Goal: Task Accomplishment & Management: Use online tool/utility

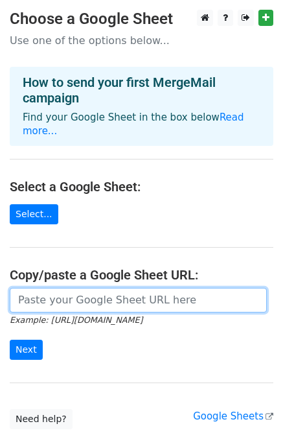
click at [168, 288] on input "url" at bounding box center [138, 300] width 257 height 25
paste input "[URL][DOMAIN_NAME]"
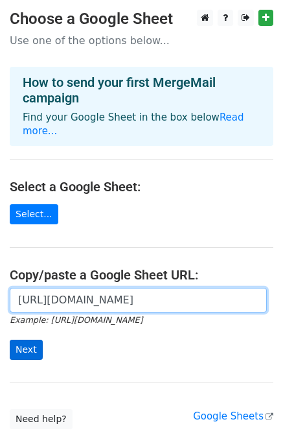
type input "[URL][DOMAIN_NAME]"
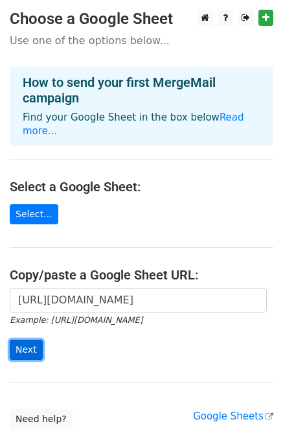
click at [23, 339] on input "Next" at bounding box center [26, 349] width 33 height 20
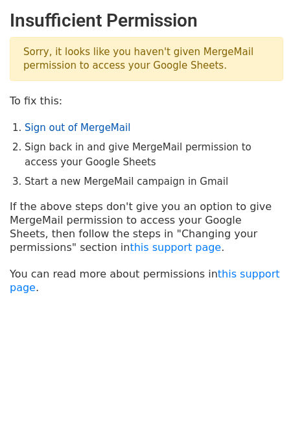
click at [46, 124] on link "Sign out of MergeMail" at bounding box center [78, 128] width 106 height 12
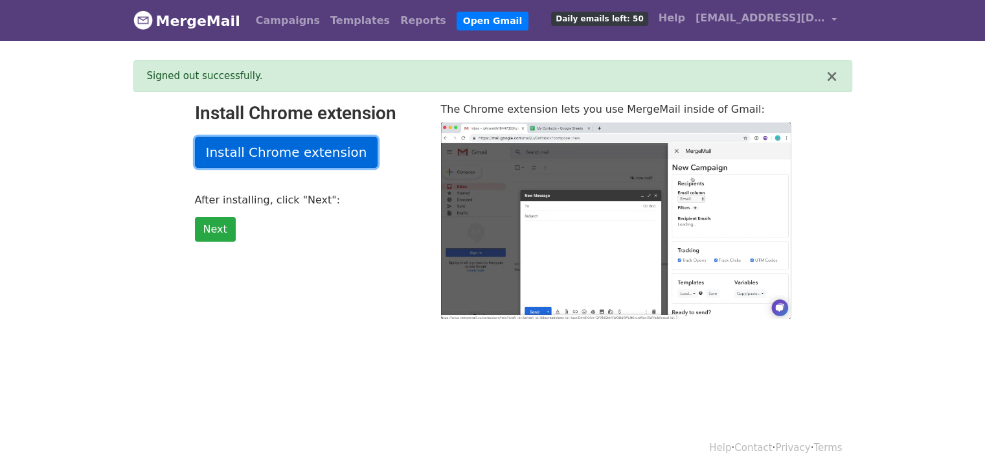
click at [306, 151] on link "Install Chrome extension" at bounding box center [286, 152] width 183 height 31
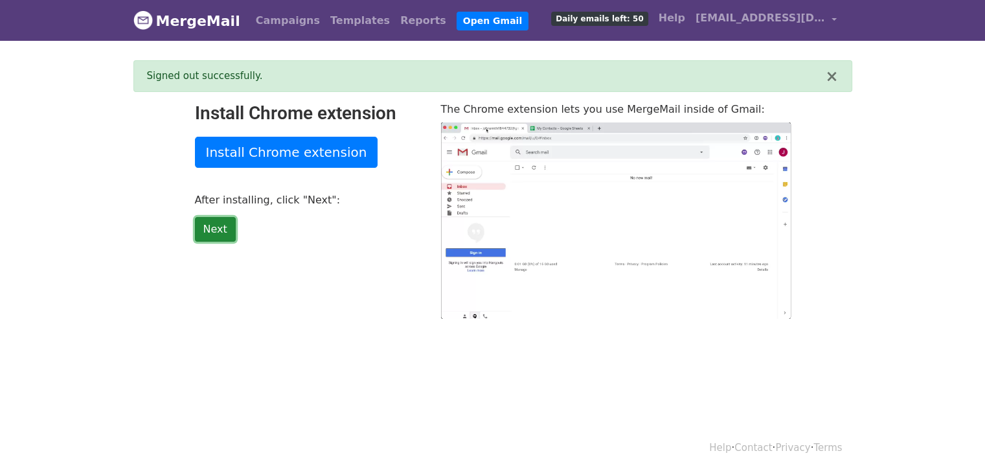
click at [218, 229] on link "Next" at bounding box center [215, 229] width 41 height 25
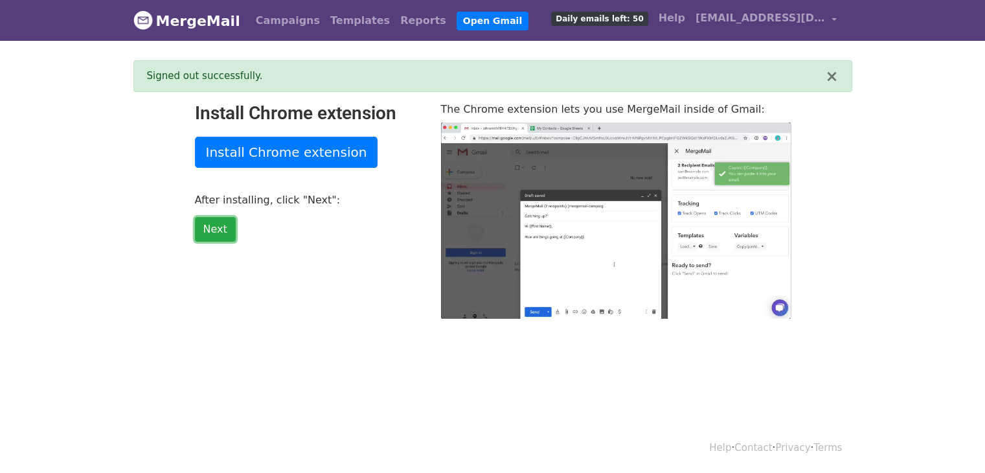
type input "60.72"
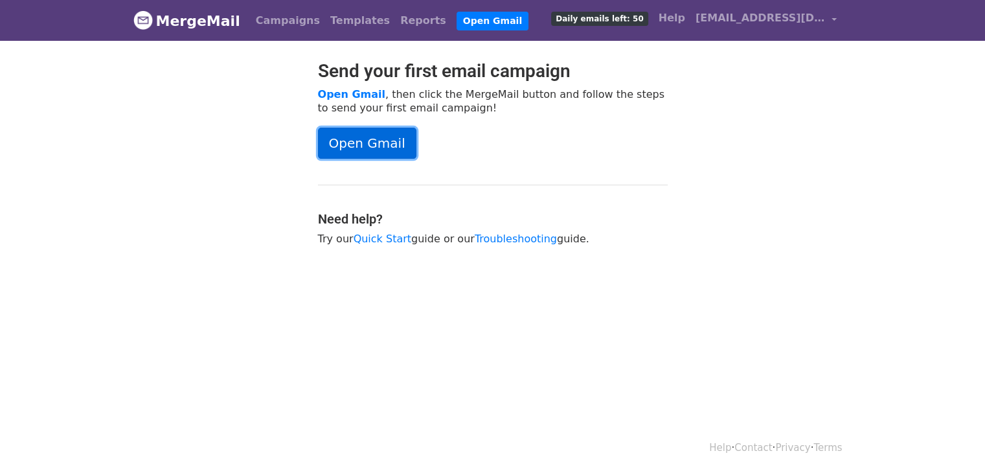
click at [352, 148] on link "Open Gmail" at bounding box center [367, 143] width 98 height 31
